Goal: Task Accomplishment & Management: Manage account settings

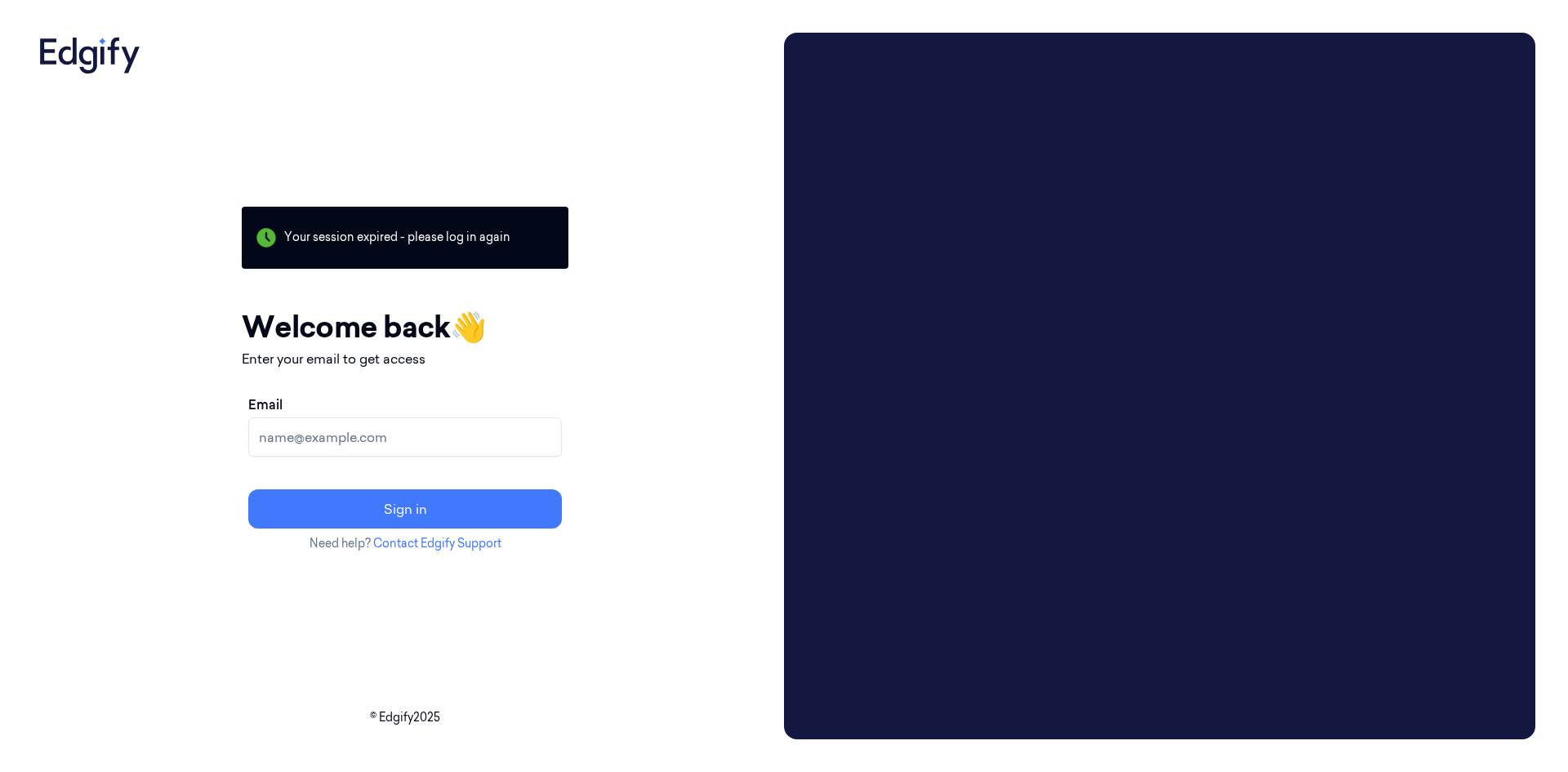
click at [460, 444] on input "Email" at bounding box center [405, 437] width 314 height 39
click at [475, 430] on input "Email" at bounding box center [405, 437] width 314 height 39
type input "shifa.a@indivillage.co"
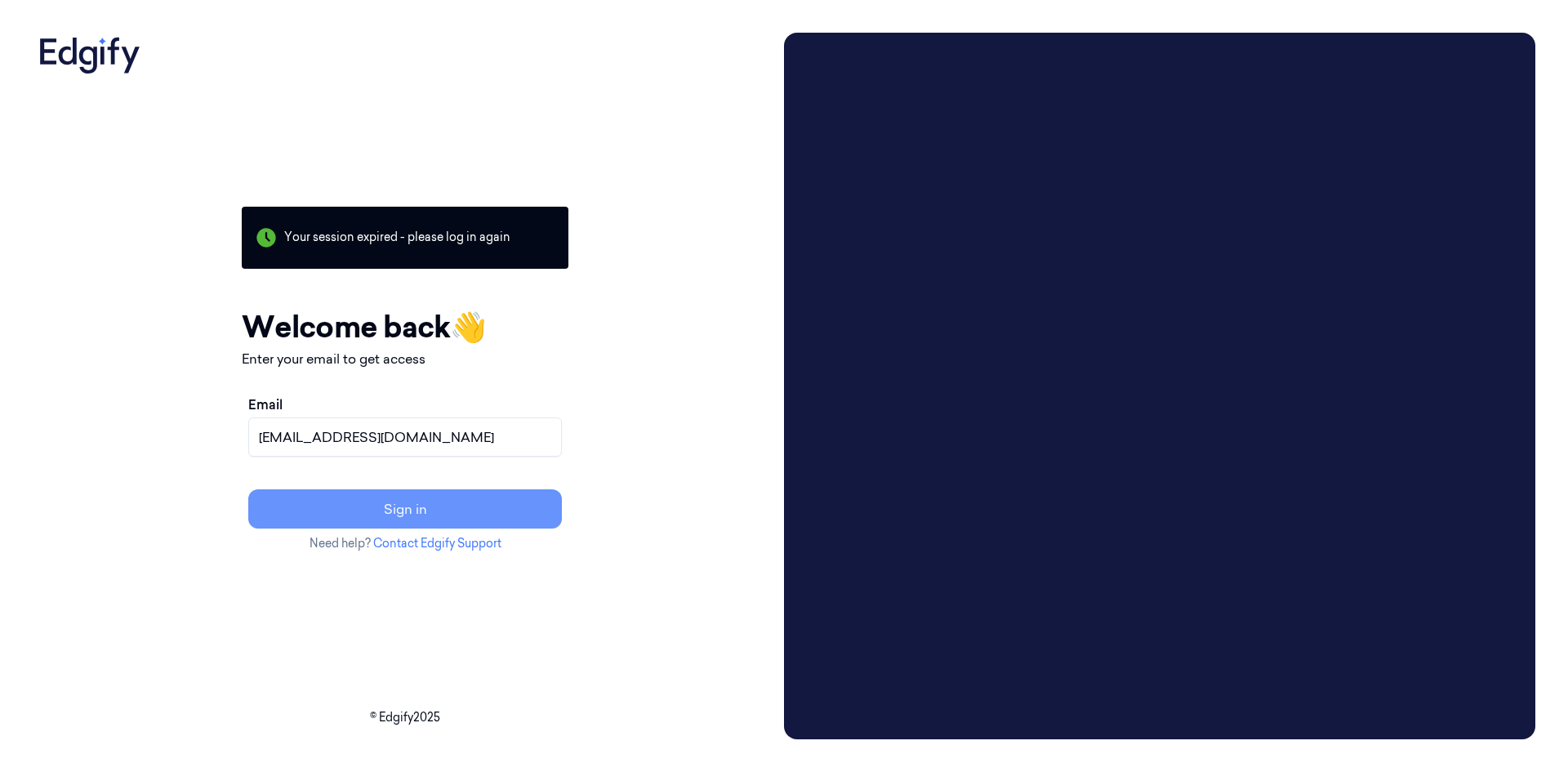
click at [423, 504] on button "Sign in" at bounding box center [405, 509] width 314 height 39
click at [350, 503] on button "Resend link?" at bounding box center [405, 509] width 314 height 39
